Goal: Task Accomplishment & Management: Complete application form

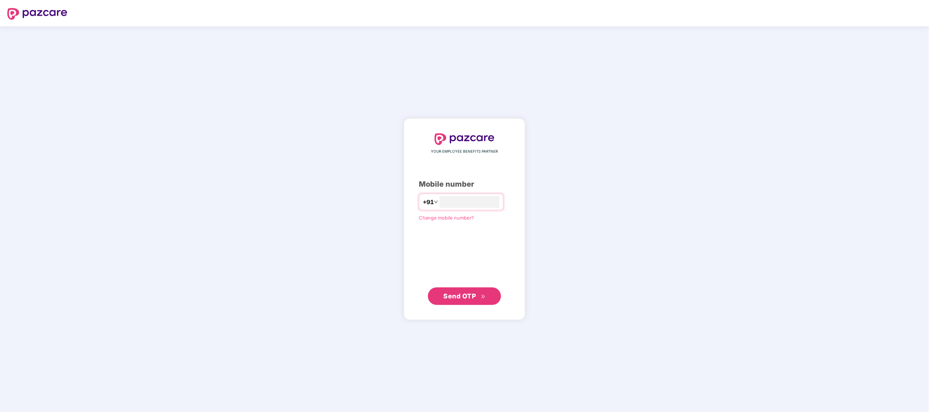
type input "**********"
click at [435, 300] on button "Send OTP" at bounding box center [464, 296] width 73 height 18
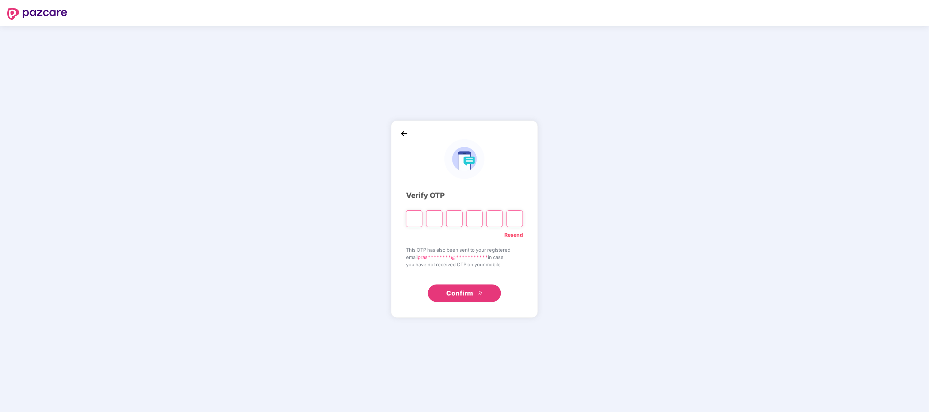
paste input "*"
type input "*"
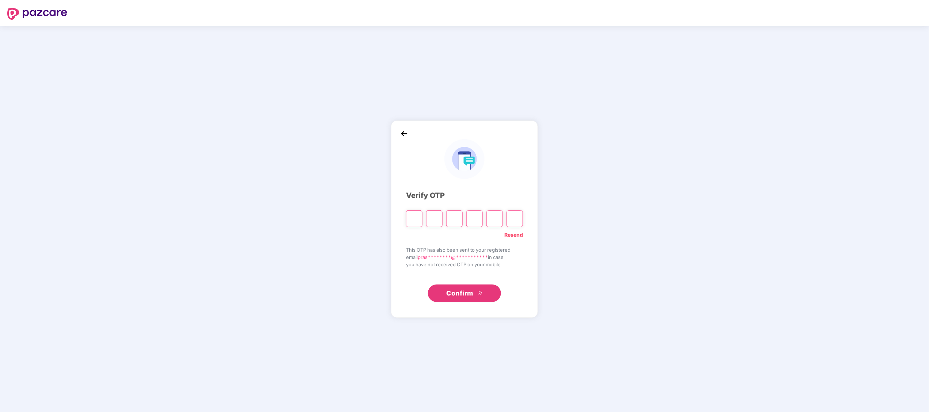
type input "*"
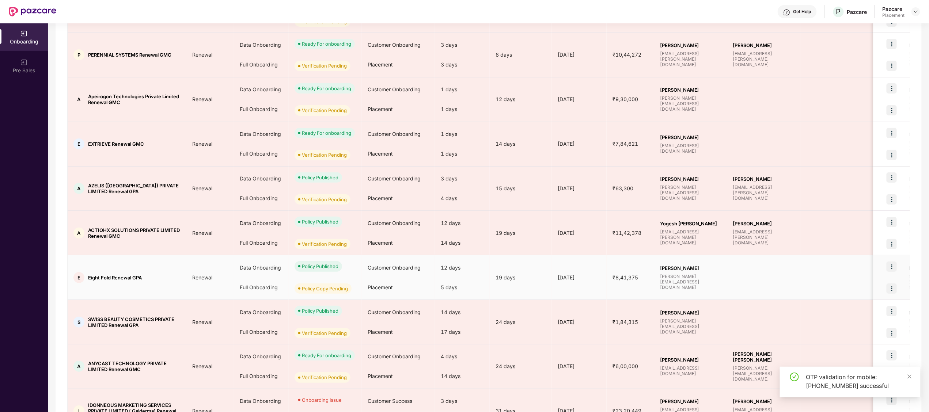
scroll to position [202, 0]
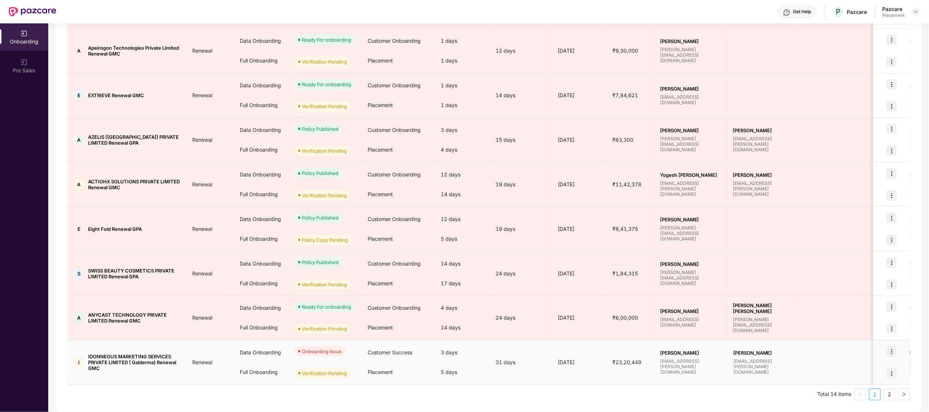
click at [104, 355] on span "IDONNEOUS MARKETING SERVICES PRIVATE LIMITED ( Galderma) Renewal GMC" at bounding box center [134, 363] width 92 height 18
copy span "IDONNEOUS"
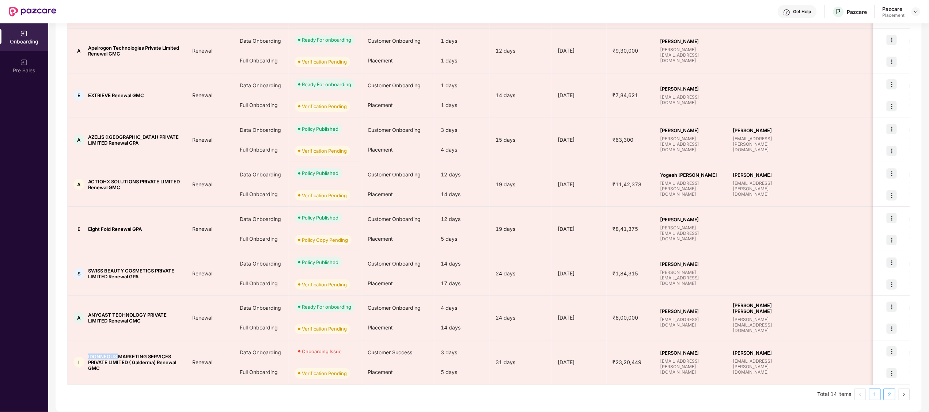
click at [890, 392] on link "2" at bounding box center [889, 394] width 11 height 11
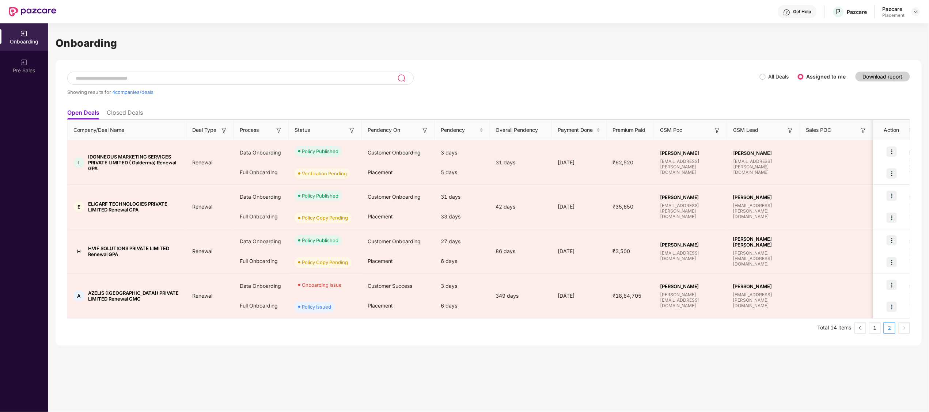
scroll to position [0, 0]
click at [872, 325] on link "1" at bounding box center [874, 328] width 11 height 11
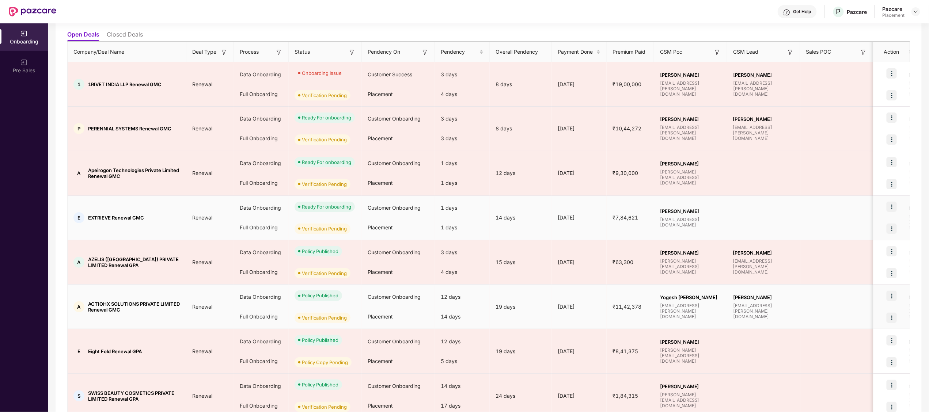
scroll to position [42, 0]
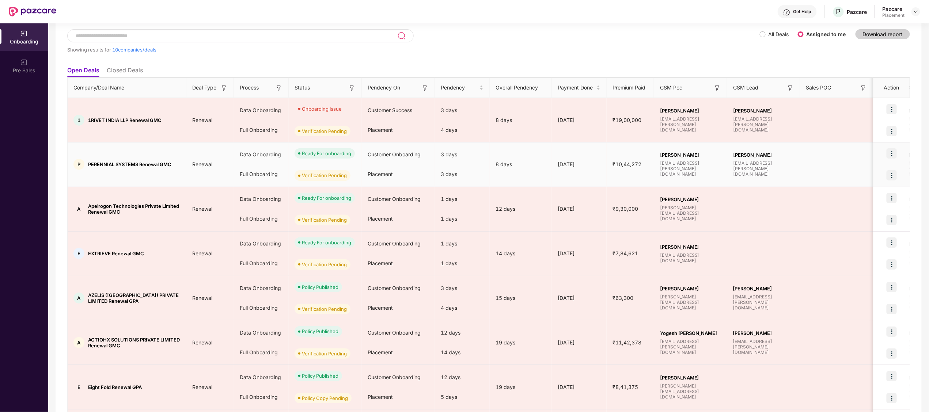
click at [96, 165] on span "PERENNIAL SYSTEMS Renewal GMC" at bounding box center [129, 164] width 83 height 6
copy span "PERENNIAL"
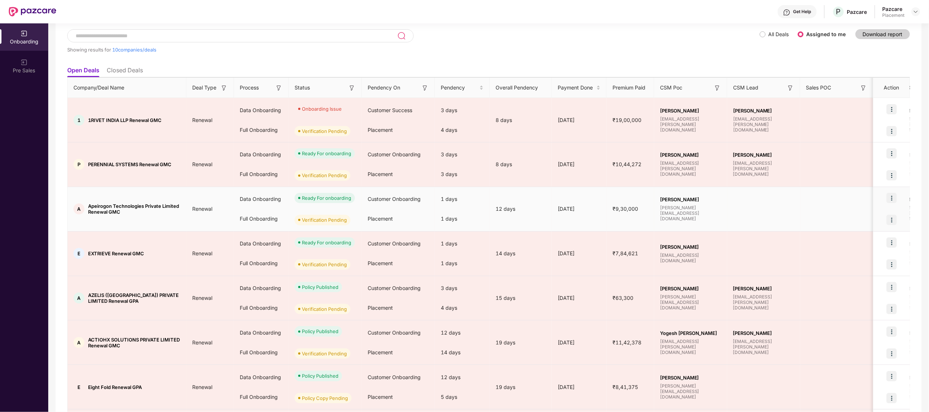
click at [104, 205] on span "Apeirogon Technologies Private Limited Renewal GMC" at bounding box center [134, 209] width 92 height 12
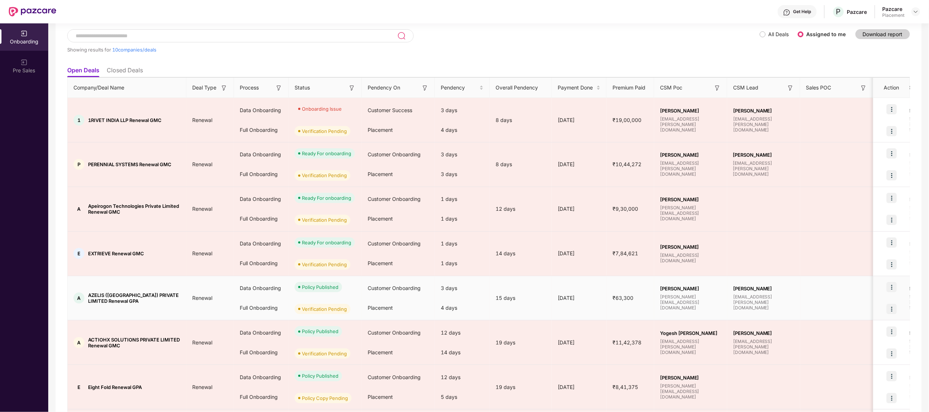
click at [93, 297] on span "AZELIS ([GEOGRAPHIC_DATA]) PRIVATE LIMITED Renewal GPA" at bounding box center [134, 298] width 92 height 12
copy span "AZELIS"
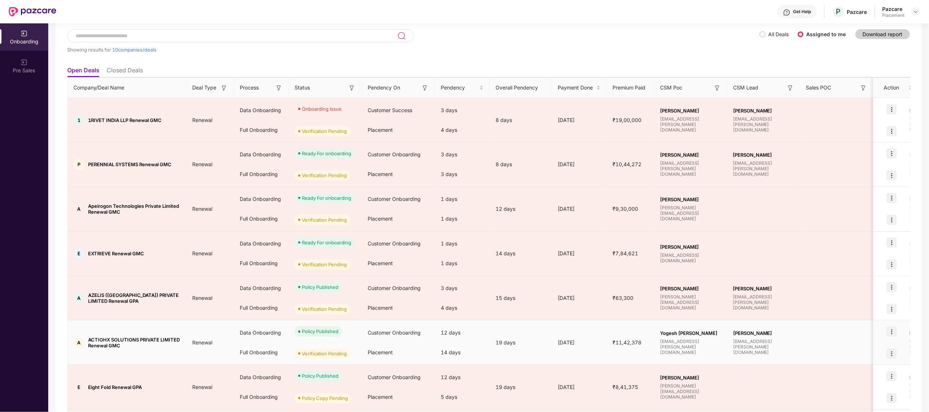
click at [209, 324] on td "Renewal" at bounding box center [209, 342] width 47 height 45
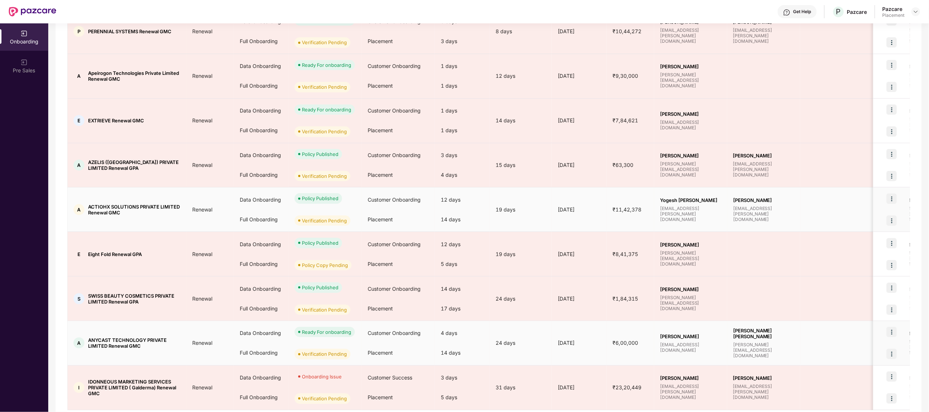
scroll to position [202, 0]
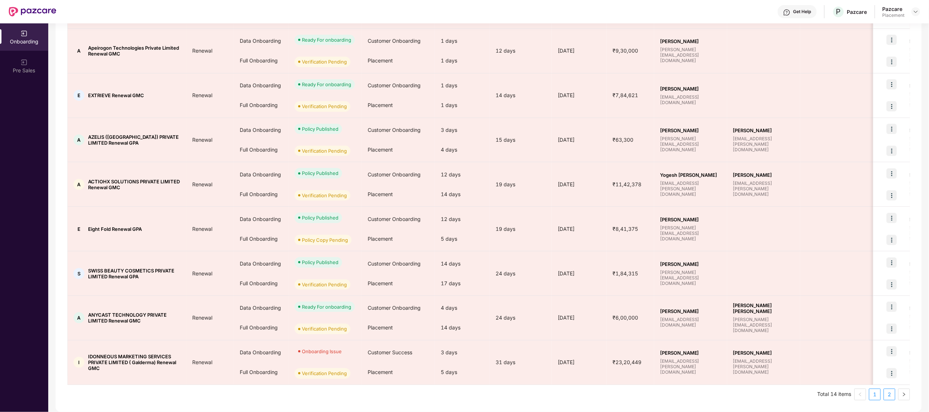
click at [890, 396] on link "2" at bounding box center [889, 394] width 11 height 11
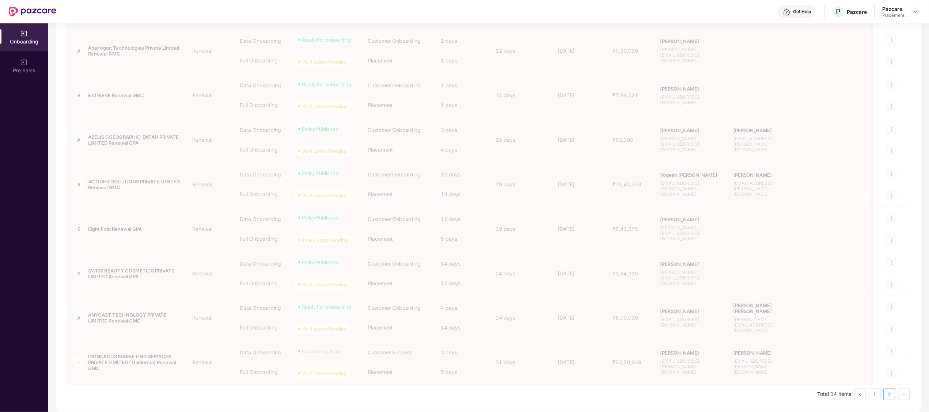
scroll to position [0, 0]
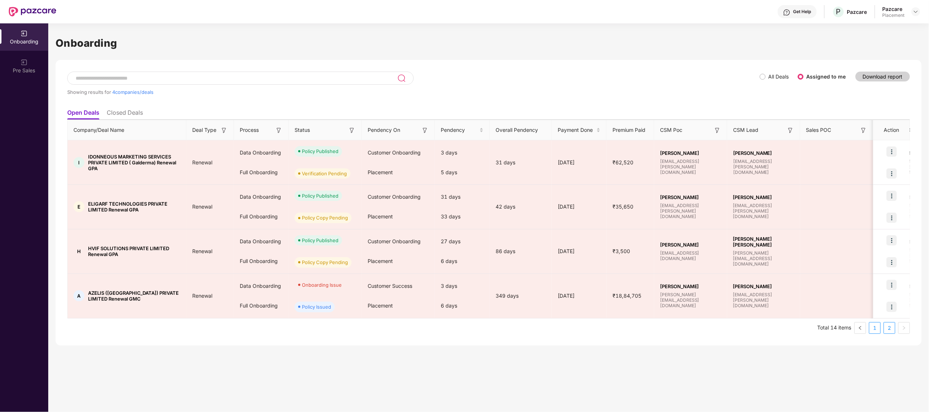
click at [875, 329] on link "1" at bounding box center [874, 328] width 11 height 11
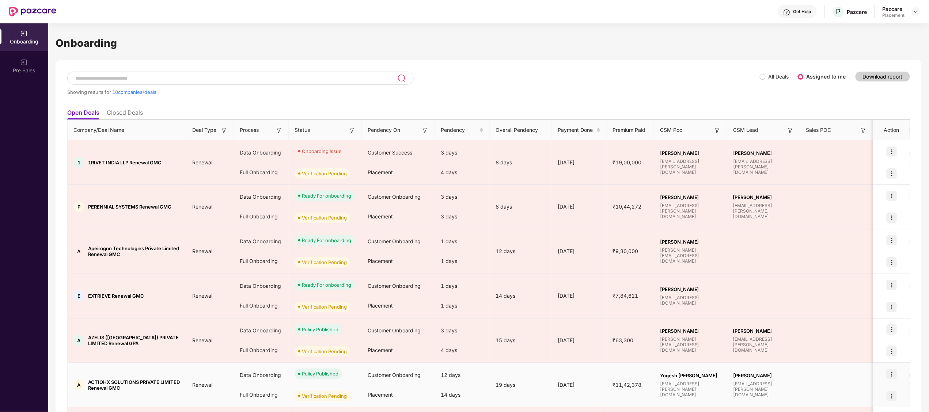
scroll to position [26, 0]
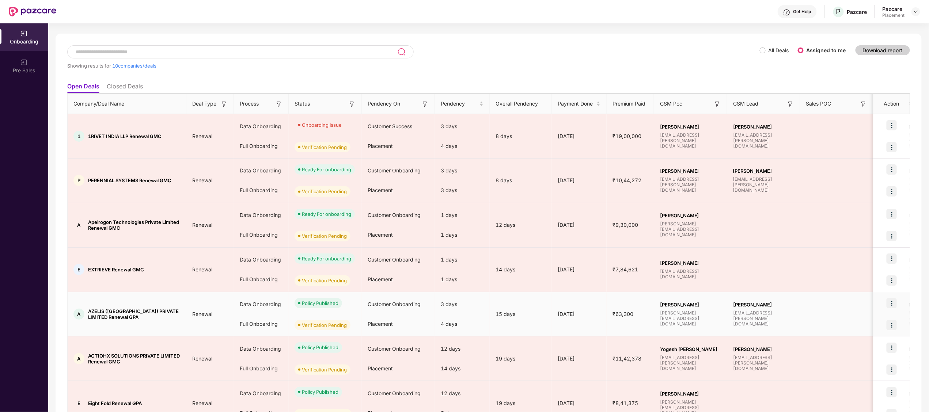
click at [893, 324] on img at bounding box center [891, 325] width 10 height 10
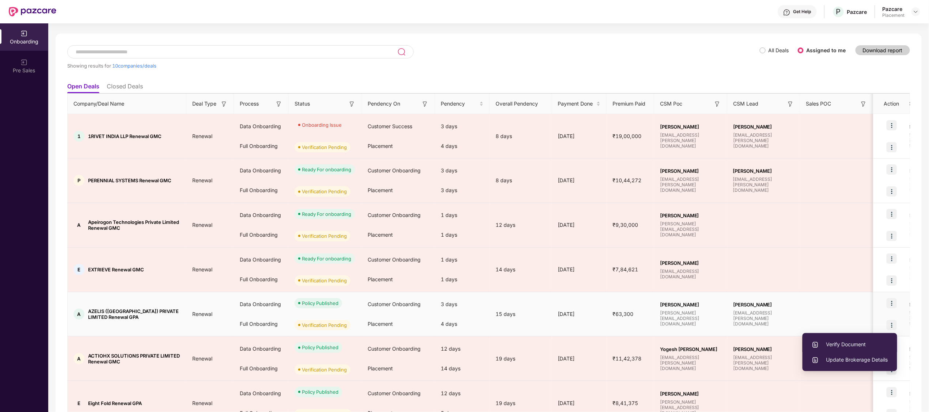
click at [839, 341] on span "Verify Document" at bounding box center [849, 344] width 76 height 8
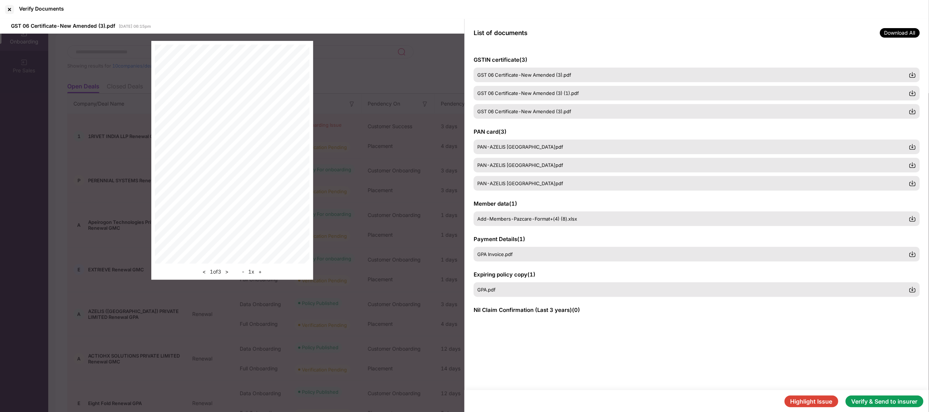
click at [912, 398] on button "Verify & Send to insurer" at bounding box center [884, 402] width 78 height 12
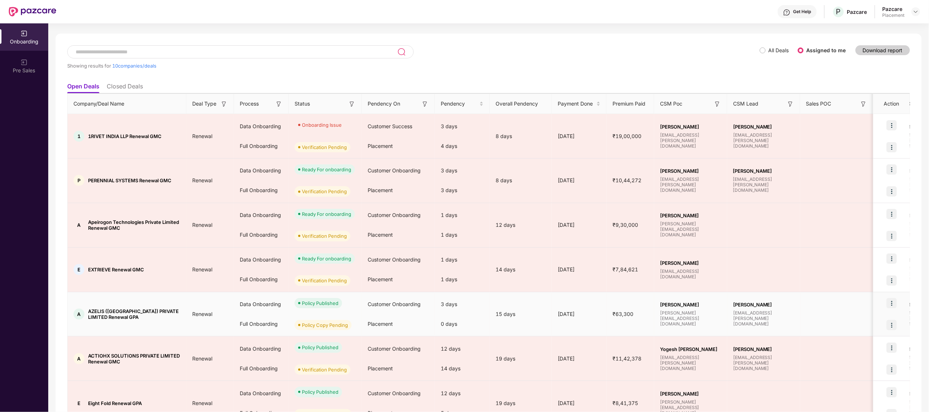
click at [893, 324] on img at bounding box center [891, 325] width 10 height 10
click at [857, 342] on span "Upload Policy Copy" at bounding box center [857, 344] width 62 height 8
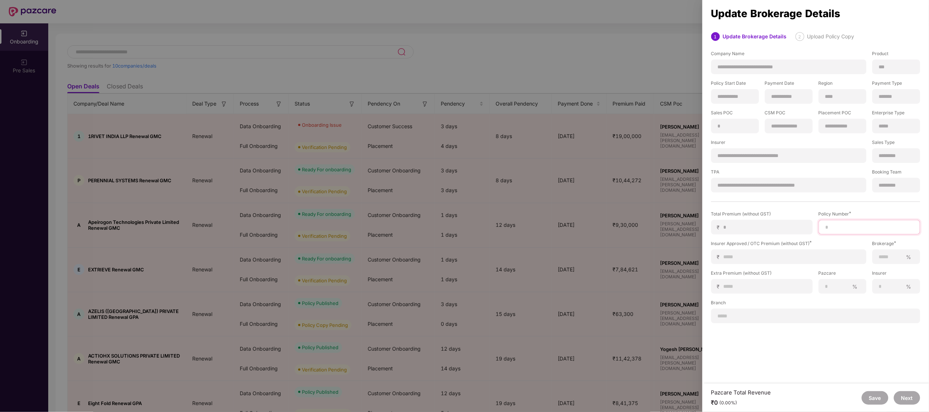
click at [874, 227] on input at bounding box center [868, 228] width 89 height 8
paste input "**********"
type input "**********"
click at [747, 254] on input at bounding box center [791, 257] width 137 height 8
type input "*"
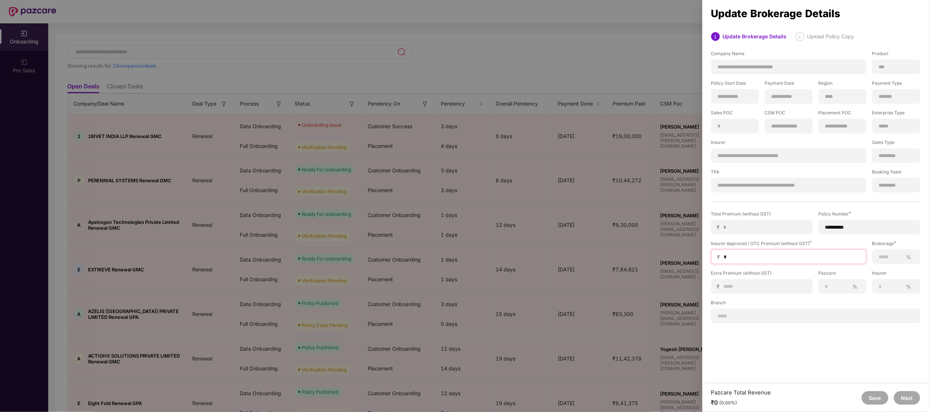
type input "*"
type input "**"
type input "***"
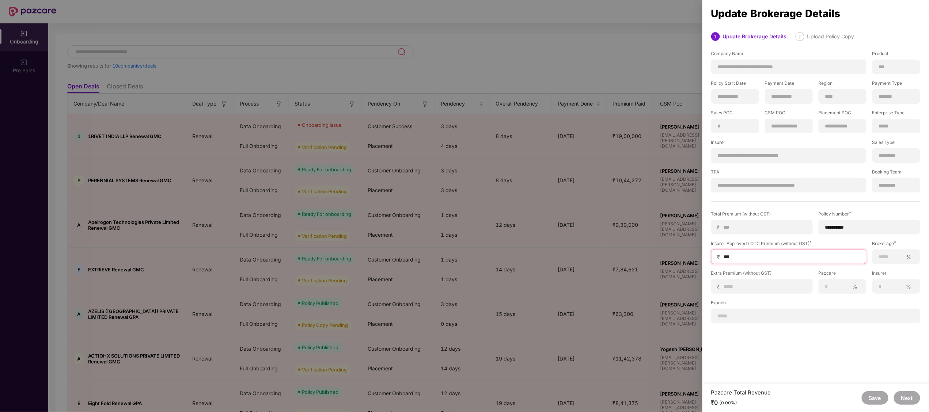
type input "****"
type input "*****"
type input "******"
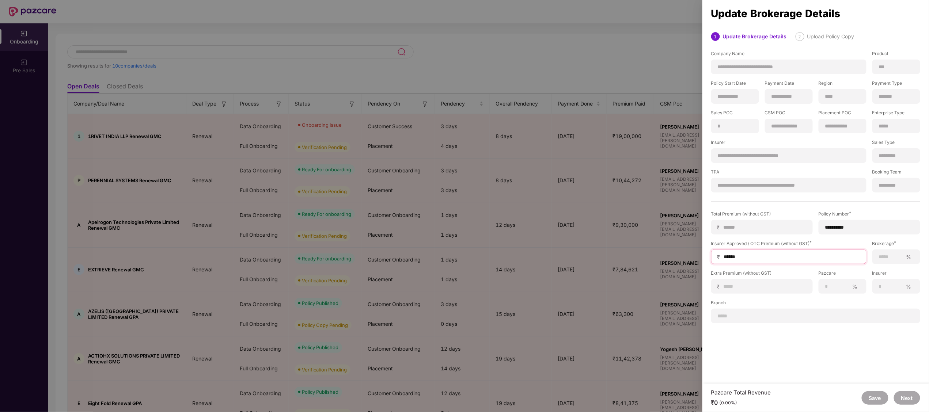
type input "******"
type input "*****"
click at [895, 256] on input at bounding box center [890, 257] width 24 height 8
type input "***"
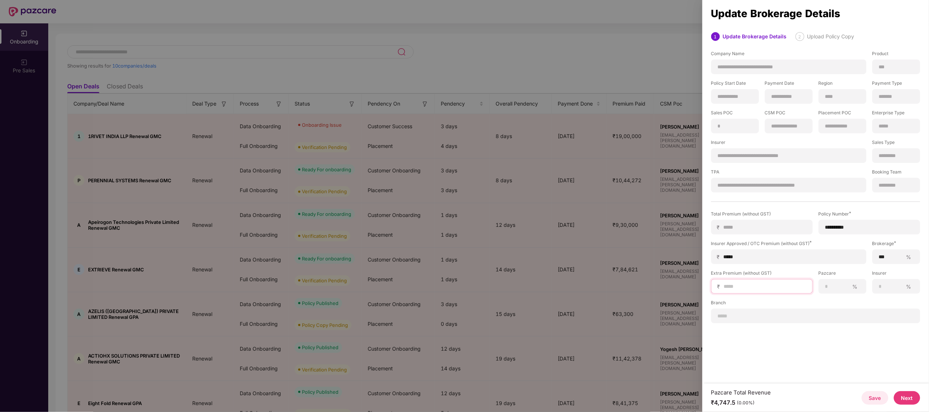
click at [737, 283] on input at bounding box center [764, 287] width 83 height 8
type input "*"
click at [754, 317] on input at bounding box center [815, 316] width 197 height 8
type input "*********"
click at [913, 396] on button "Next" at bounding box center [906, 398] width 26 height 14
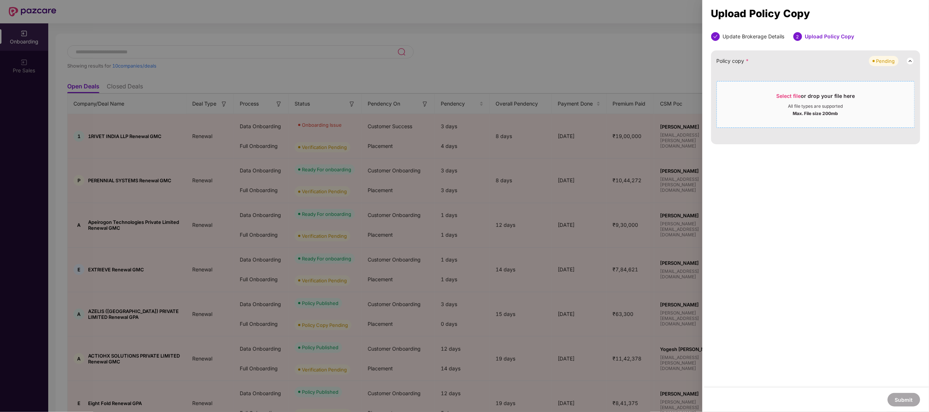
click at [803, 101] on div "Select file or drop your file here" at bounding box center [815, 97] width 79 height 11
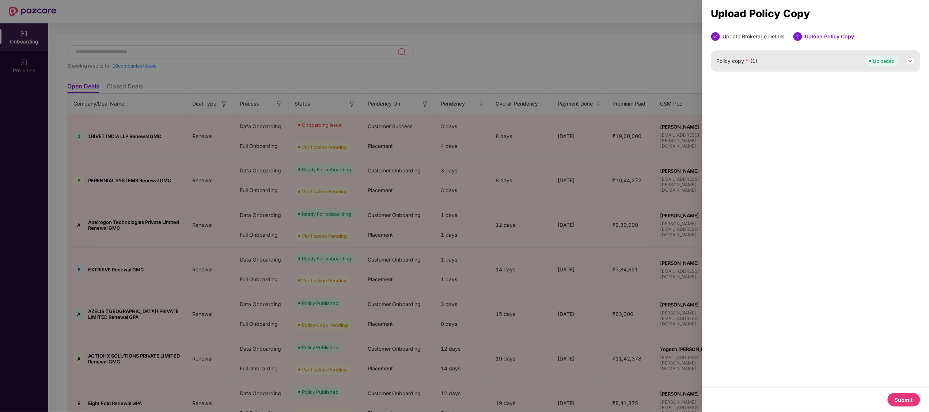
click at [912, 394] on button "Submit" at bounding box center [903, 400] width 33 height 14
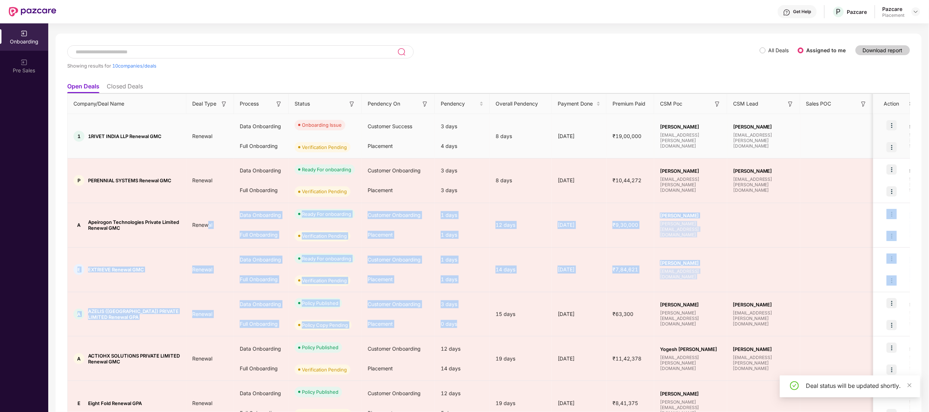
drag, startPoint x: 464, startPoint y: 334, endPoint x: 120, endPoint y: 150, distance: 390.2
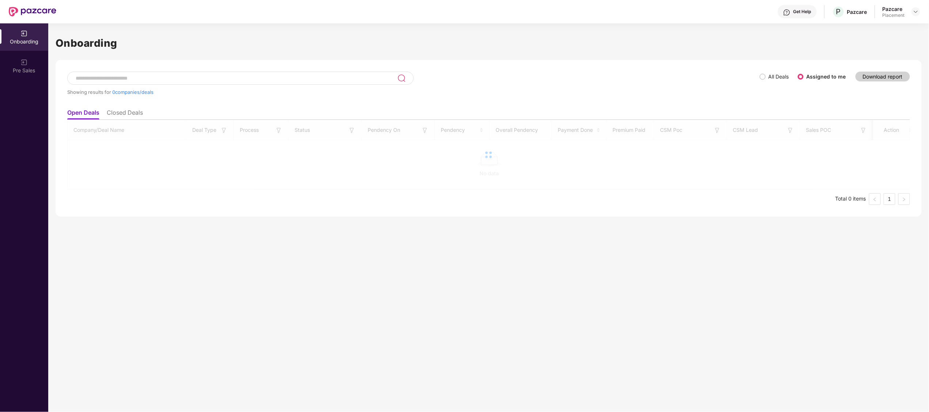
click at [201, 278] on div "Onboarding Showing results for 0 companies/deals All Deals Assigned to me Downl…" at bounding box center [488, 217] width 880 height 389
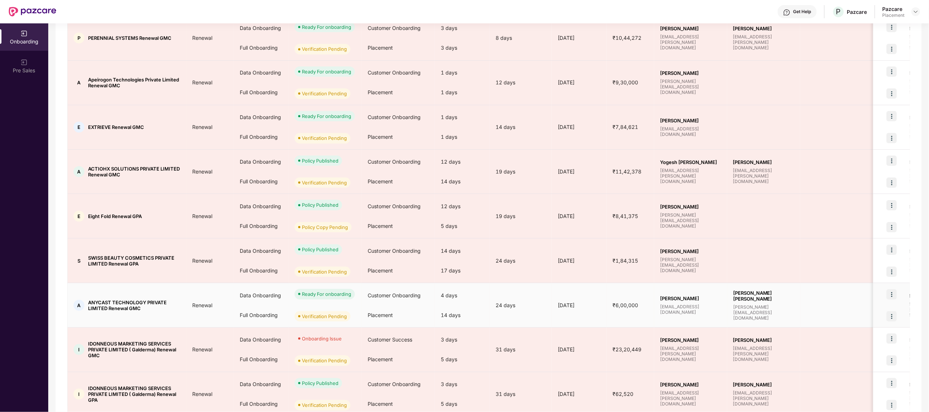
scroll to position [168, 0]
click at [98, 303] on span "ANYCAST TECHNOLOGY PRIVATE LIMITED Renewal GMC" at bounding box center [134, 306] width 92 height 12
copy span "ANYCAST"
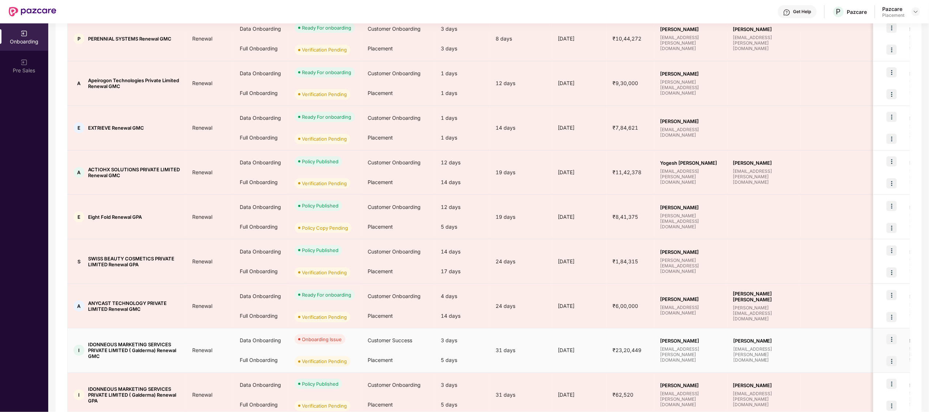
click at [95, 344] on span "IDONNEOUS MARKETING SERVICES PRIVATE LIMITED ( Galderma) Renewal GMC" at bounding box center [134, 351] width 92 height 18
copy span "IDONNEOUS"
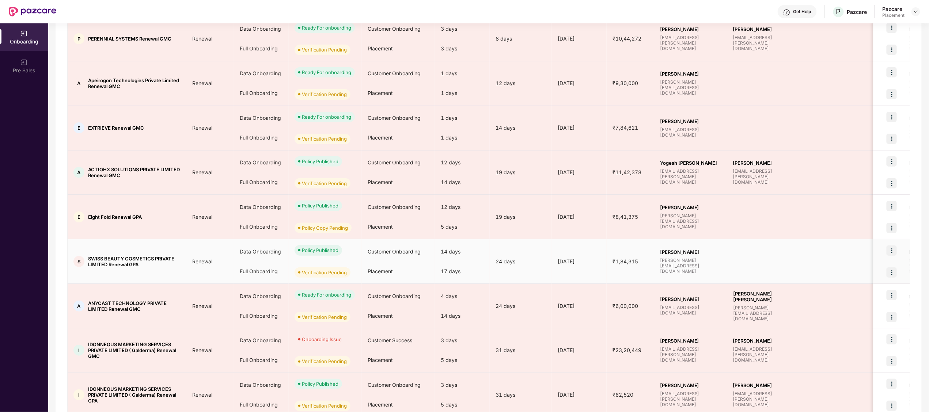
click at [94, 258] on span "SWISS BEAUTY COSMETICS PRIVATE LIMITED Renewal GPA" at bounding box center [134, 262] width 92 height 12
copy span "SWISS"
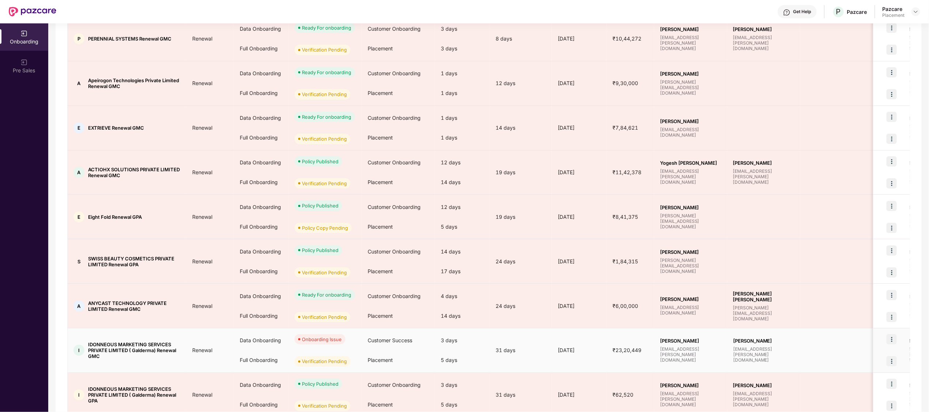
click at [105, 346] on span "IDONNEOUS MARKETING SERVICES PRIVATE LIMITED ( Galderma) Renewal GMC" at bounding box center [134, 351] width 92 height 18
copy span "IDONNEOUS"
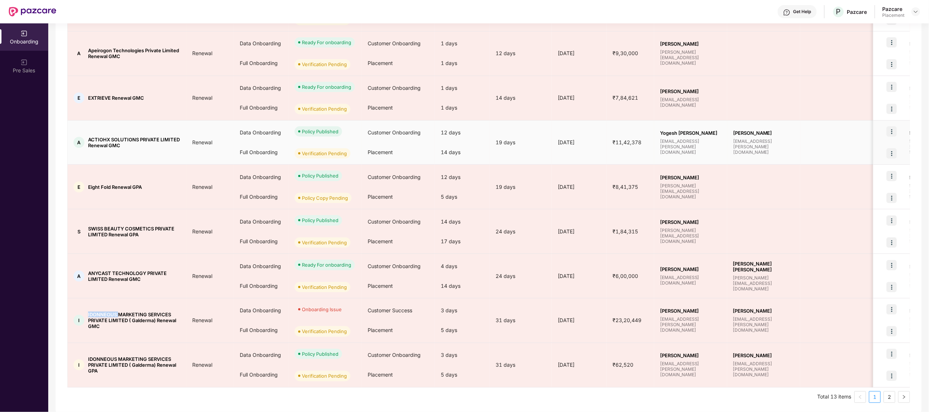
scroll to position [202, 0]
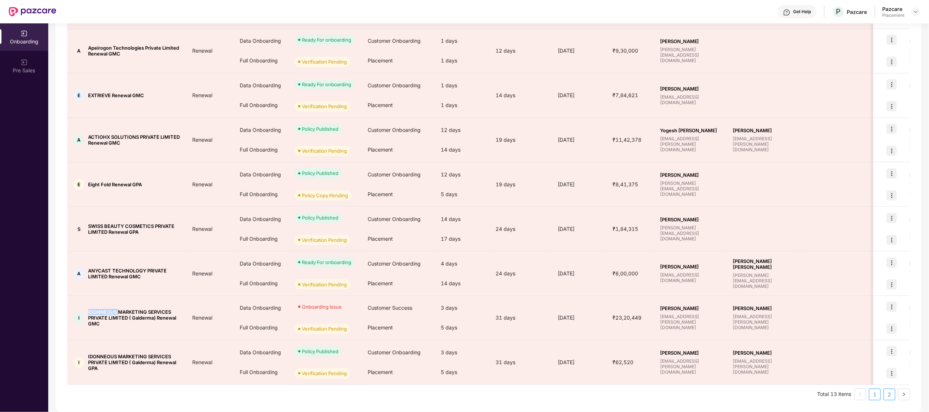
click at [889, 398] on link "2" at bounding box center [889, 394] width 11 height 11
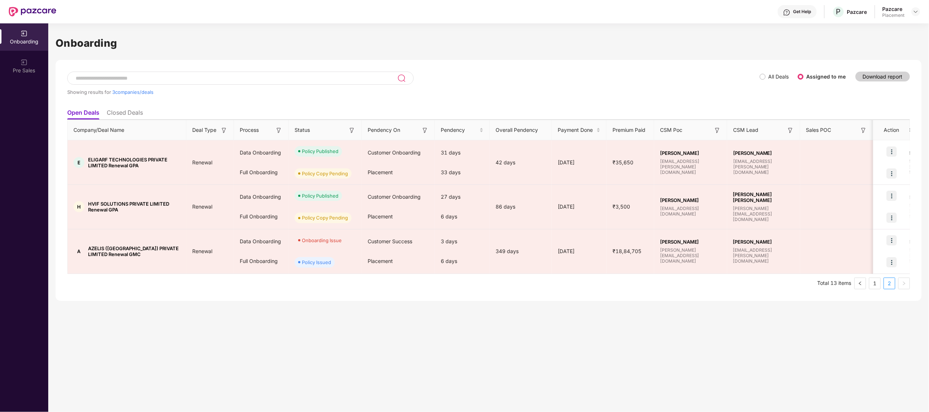
scroll to position [0, 0]
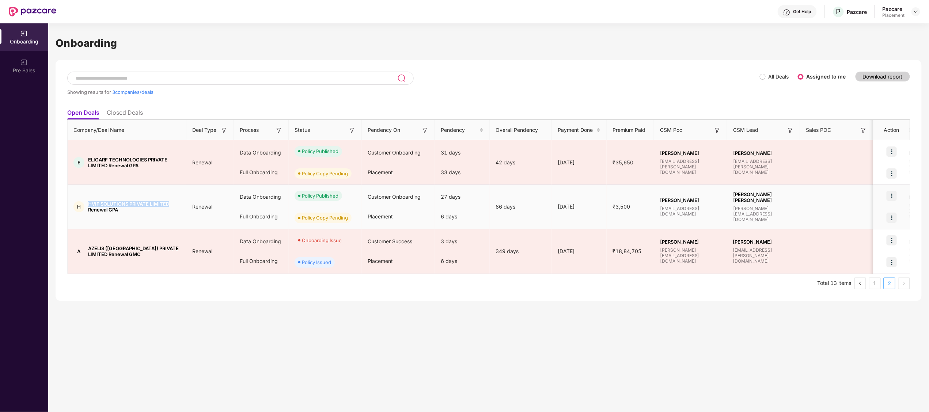
drag, startPoint x: 88, startPoint y: 202, endPoint x: 171, endPoint y: 205, distance: 83.3
click at [171, 205] on div "H HVIF SOLUTIONS PRIVATE LIMITED Renewal GPA" at bounding box center [127, 207] width 119 height 12
copy span "HVIF SOLUTIONS PRIVATE LIMITED"
